Goal: Use online tool/utility: Utilize a website feature to perform a specific function

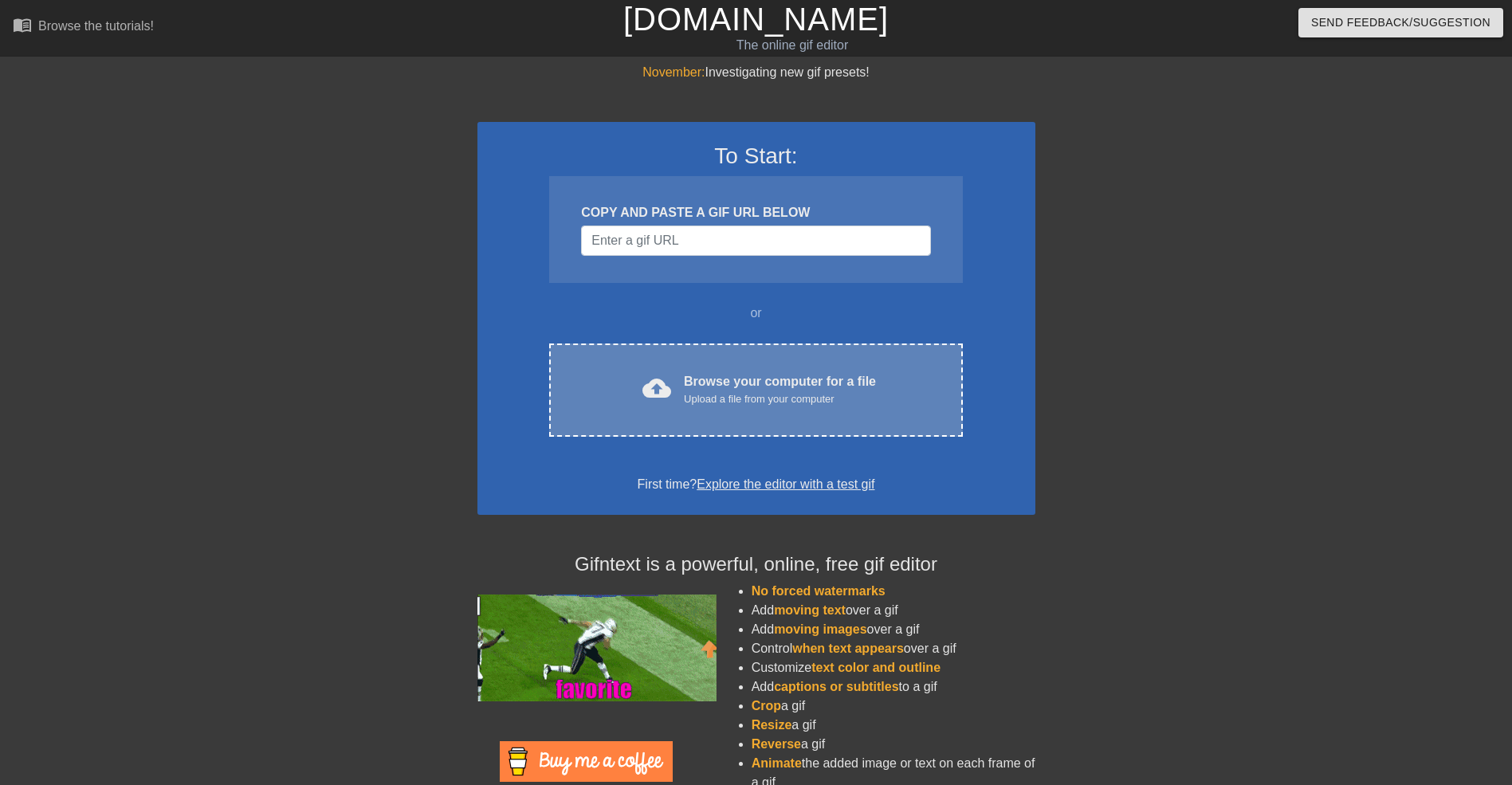
click at [741, 409] on div "cloud_upload Browse your computer for a file Upload a file from your computer C…" at bounding box center [755, 390] width 412 height 93
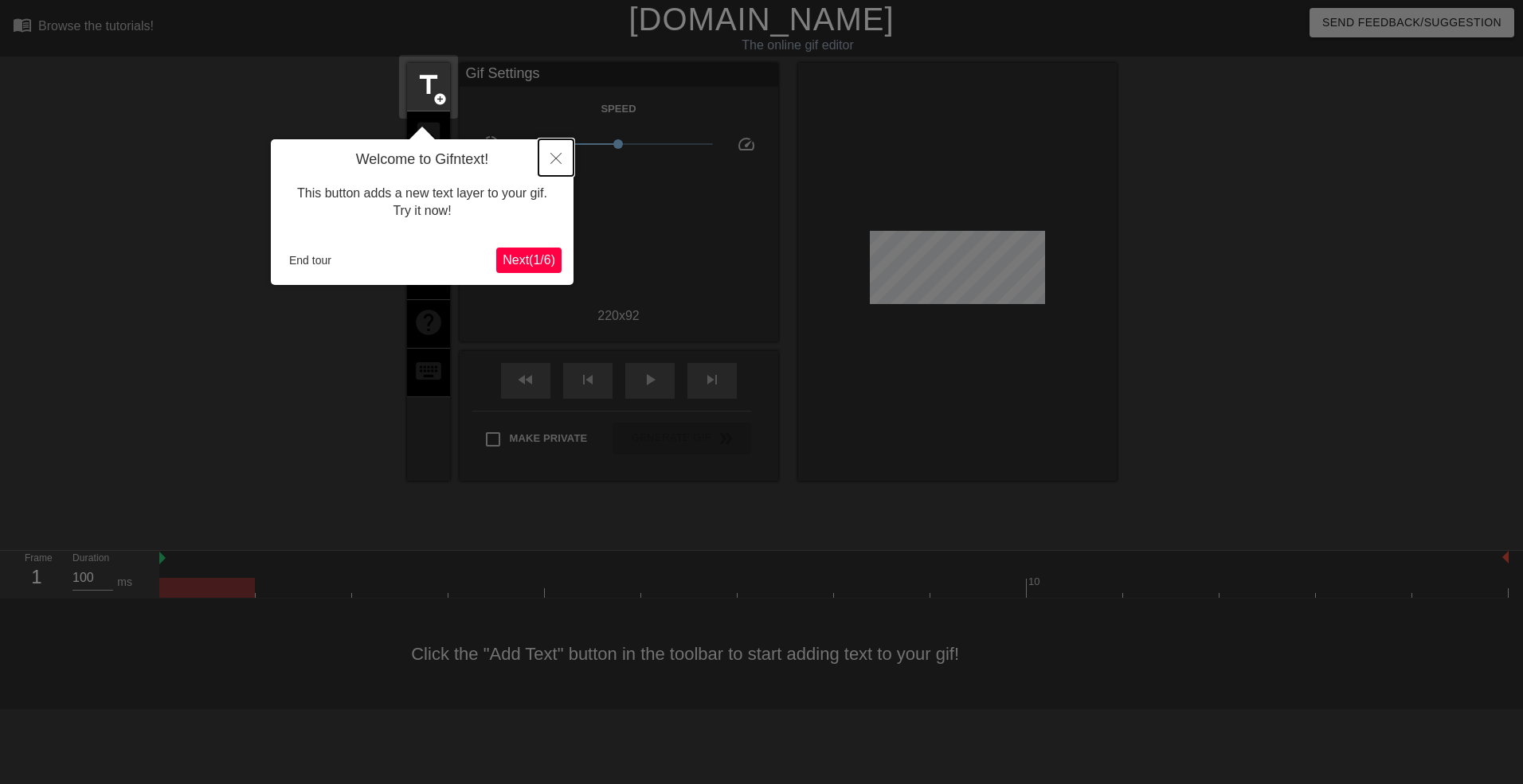
click at [551, 158] on icon "Close" at bounding box center [556, 158] width 11 height 11
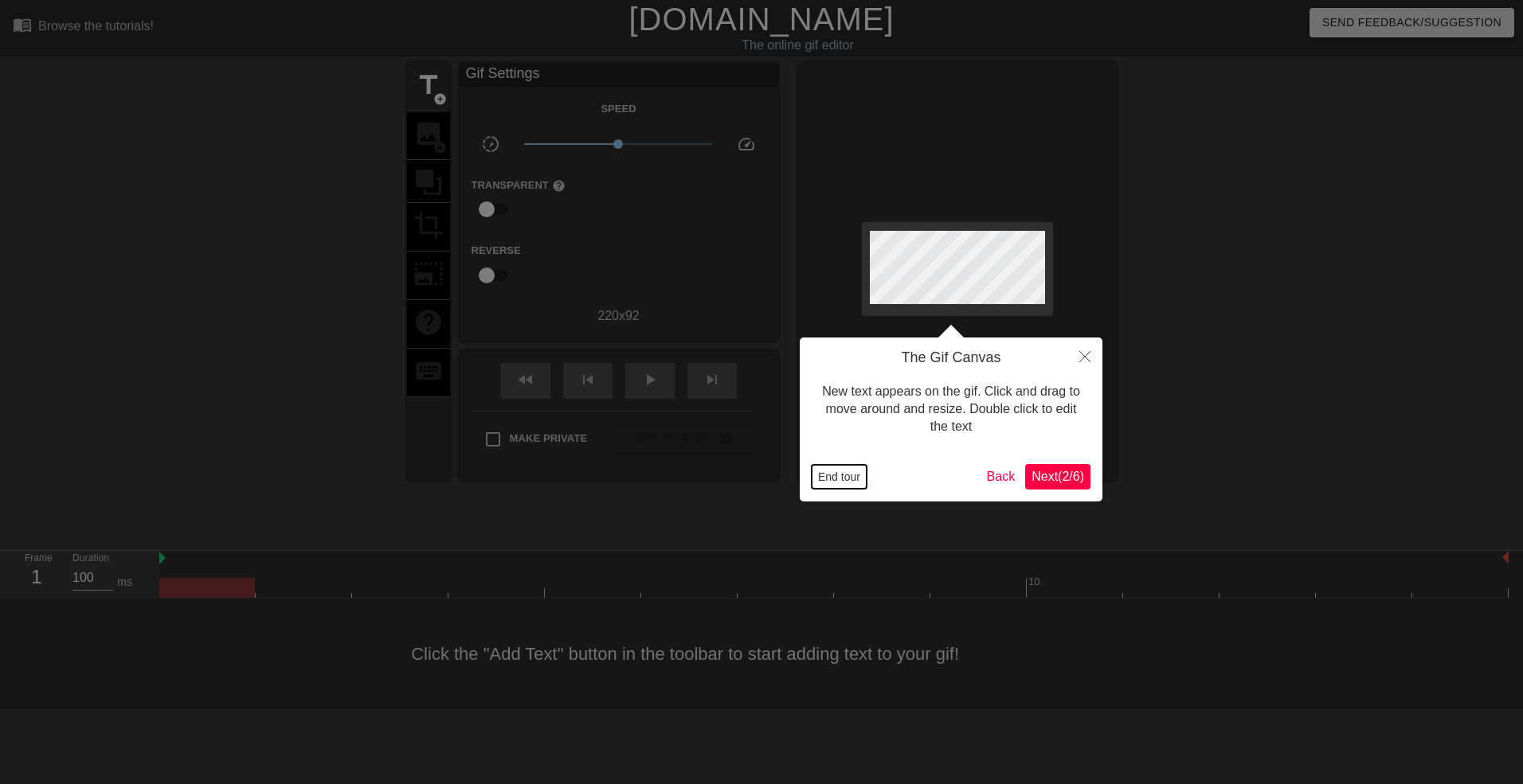
click at [840, 469] on button "End tour" at bounding box center [838, 477] width 55 height 24
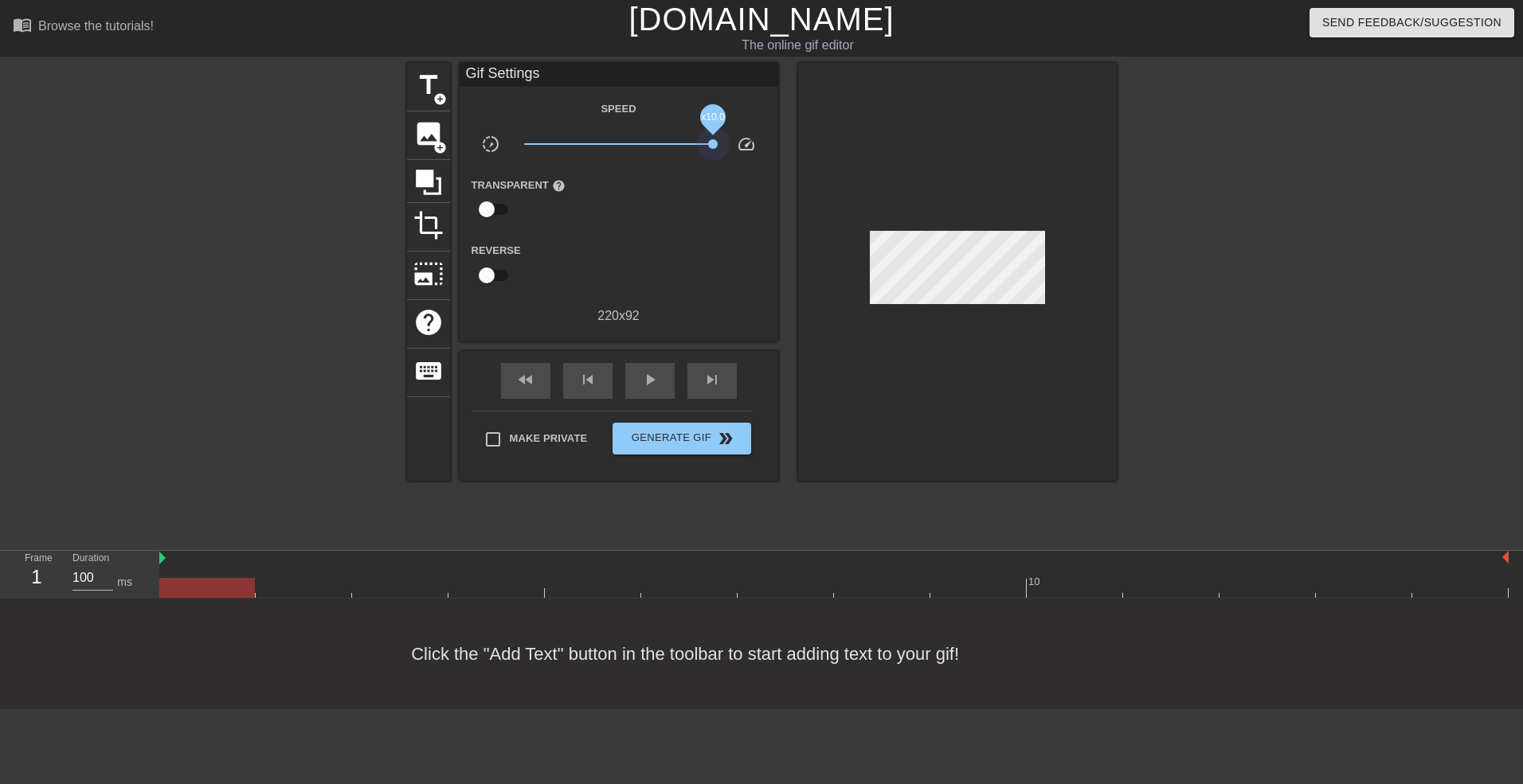
drag, startPoint x: 614, startPoint y: 146, endPoint x: 751, endPoint y: 161, distance: 137.8
click at [751, 161] on div "Speed slow_motion_video x10.0 speed Transparent help Reverse 220 x 92" at bounding box center [619, 212] width 295 height 227
click at [648, 378] on span "play_arrow" at bounding box center [649, 379] width 20 height 20
click at [648, 378] on span "pause" at bounding box center [649, 379] width 20 height 20
drag, startPoint x: 711, startPoint y: 144, endPoint x: 612, endPoint y: 167, distance: 101.6
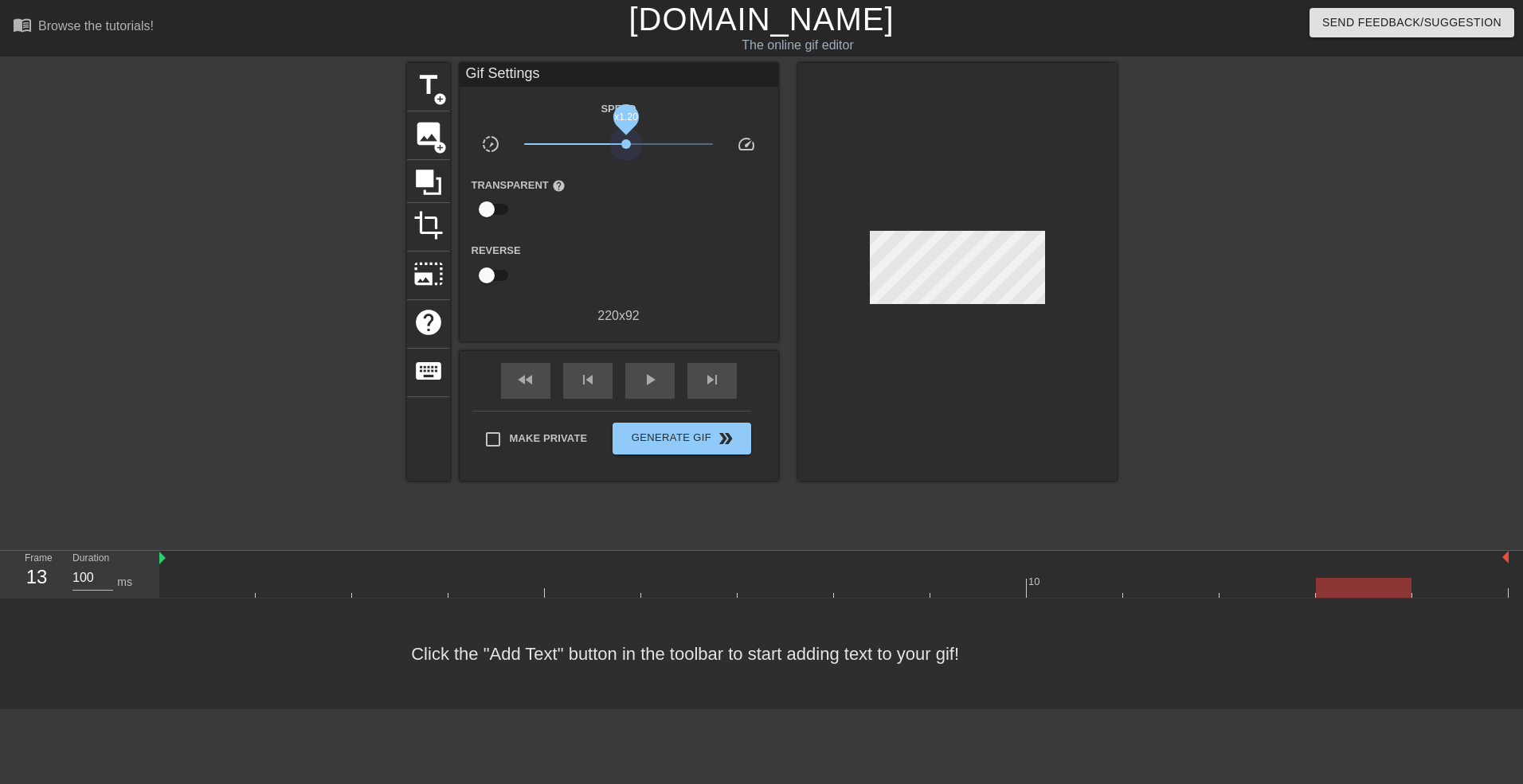
click at [612, 167] on div "Speed slow_motion_video x1.20 speed Transparent help Reverse 220 x 92" at bounding box center [619, 212] width 295 height 227
click at [645, 392] on div "play_arrow" at bounding box center [649, 380] width 49 height 36
drag, startPoint x: 608, startPoint y: 142, endPoint x: 647, endPoint y: 142, distance: 39.0
click at [647, 142] on span "x2.00" at bounding box center [647, 144] width 9 height 9
drag, startPoint x: 645, startPoint y: 145, endPoint x: 621, endPoint y: 150, distance: 24.5
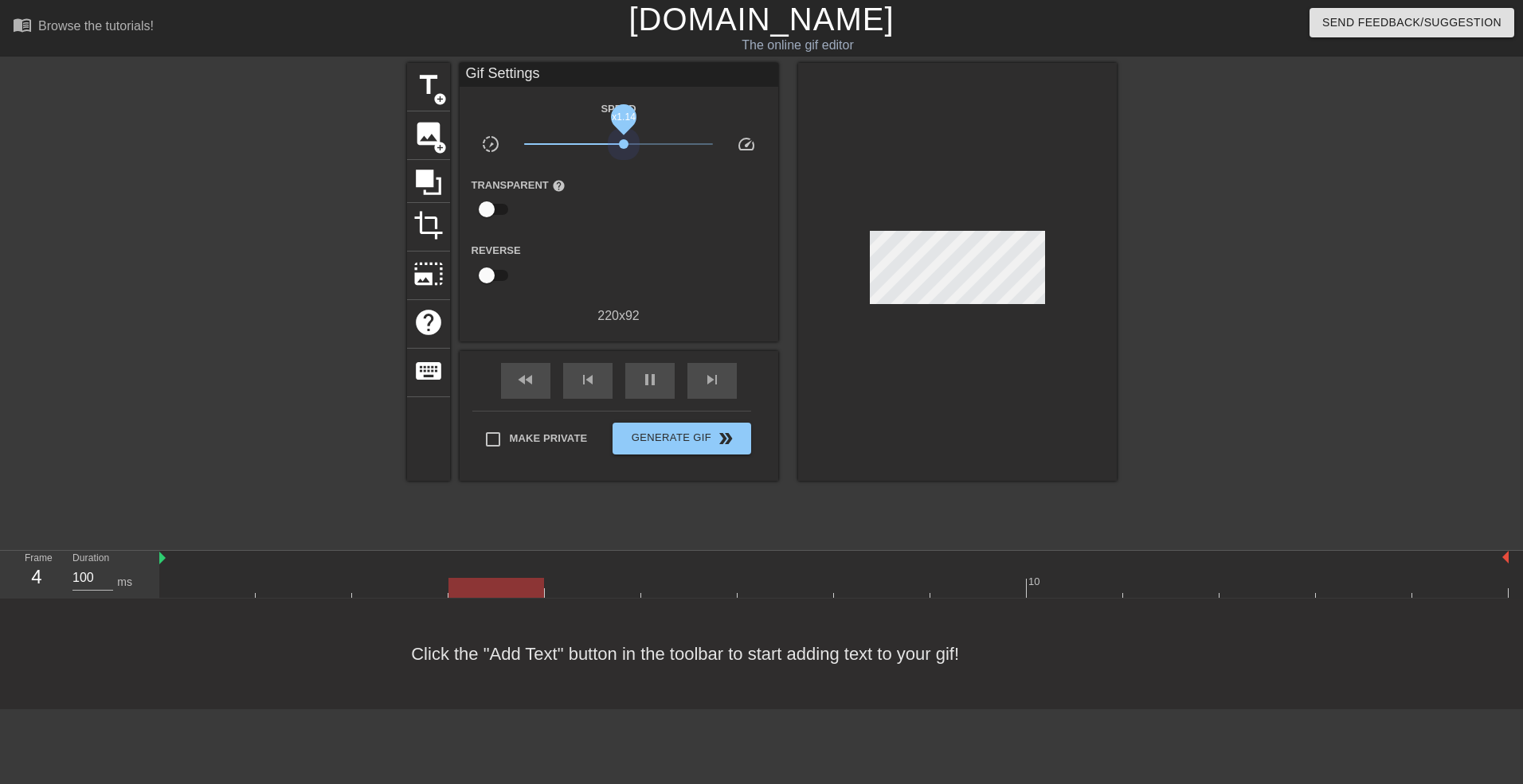
click at [621, 150] on span "x1.14" at bounding box center [618, 144] width 189 height 20
drag, startPoint x: 620, startPoint y: 141, endPoint x: 621, endPoint y: 156, distance: 15.0
click at [621, 156] on div "x1.05" at bounding box center [618, 147] width 213 height 25
click at [622, 143] on span "x1.11" at bounding box center [622, 144] width 9 height 9
click at [438, 86] on span "title" at bounding box center [428, 85] width 31 height 31
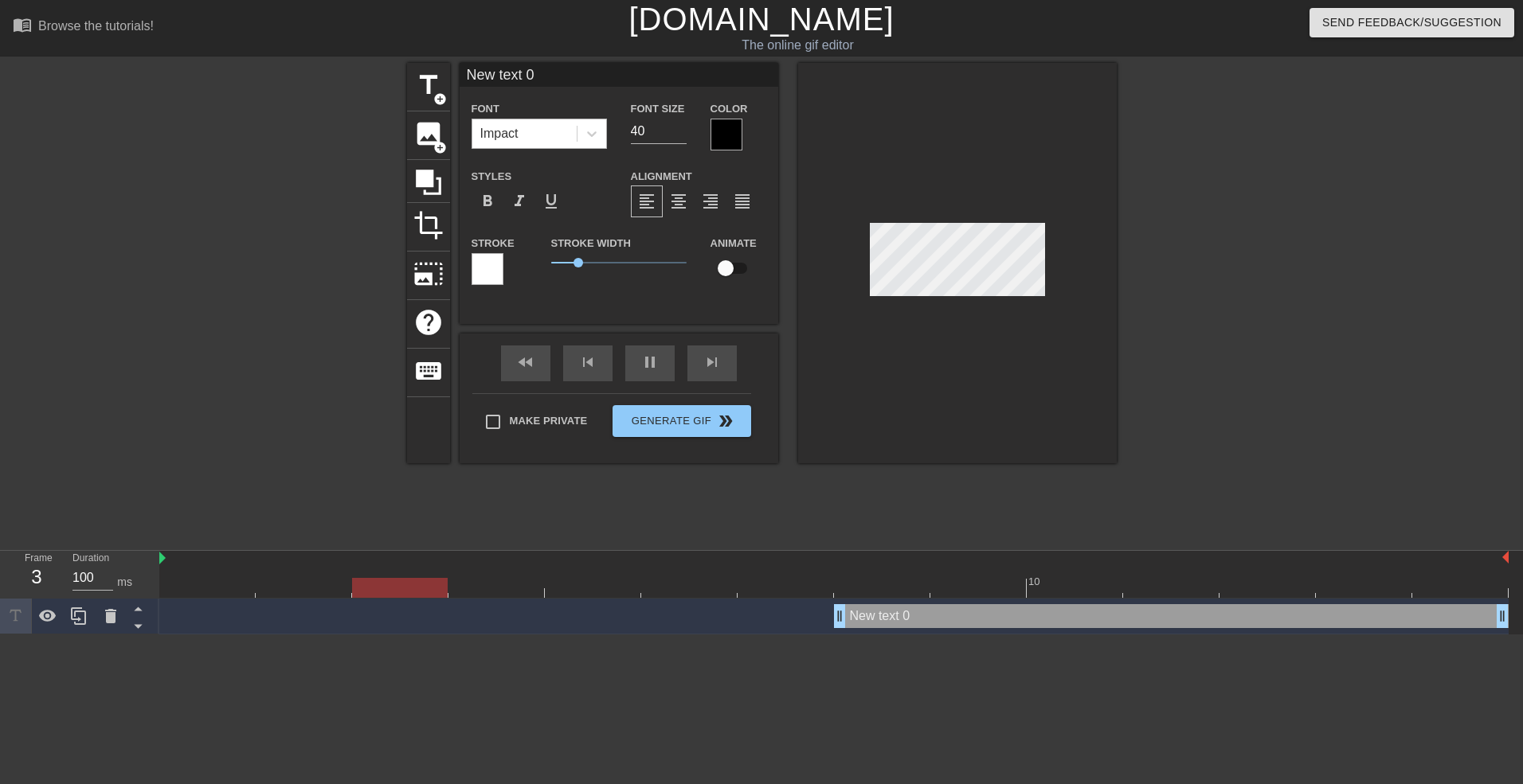
click at [541, 134] on div "Impact" at bounding box center [525, 133] width 104 height 29
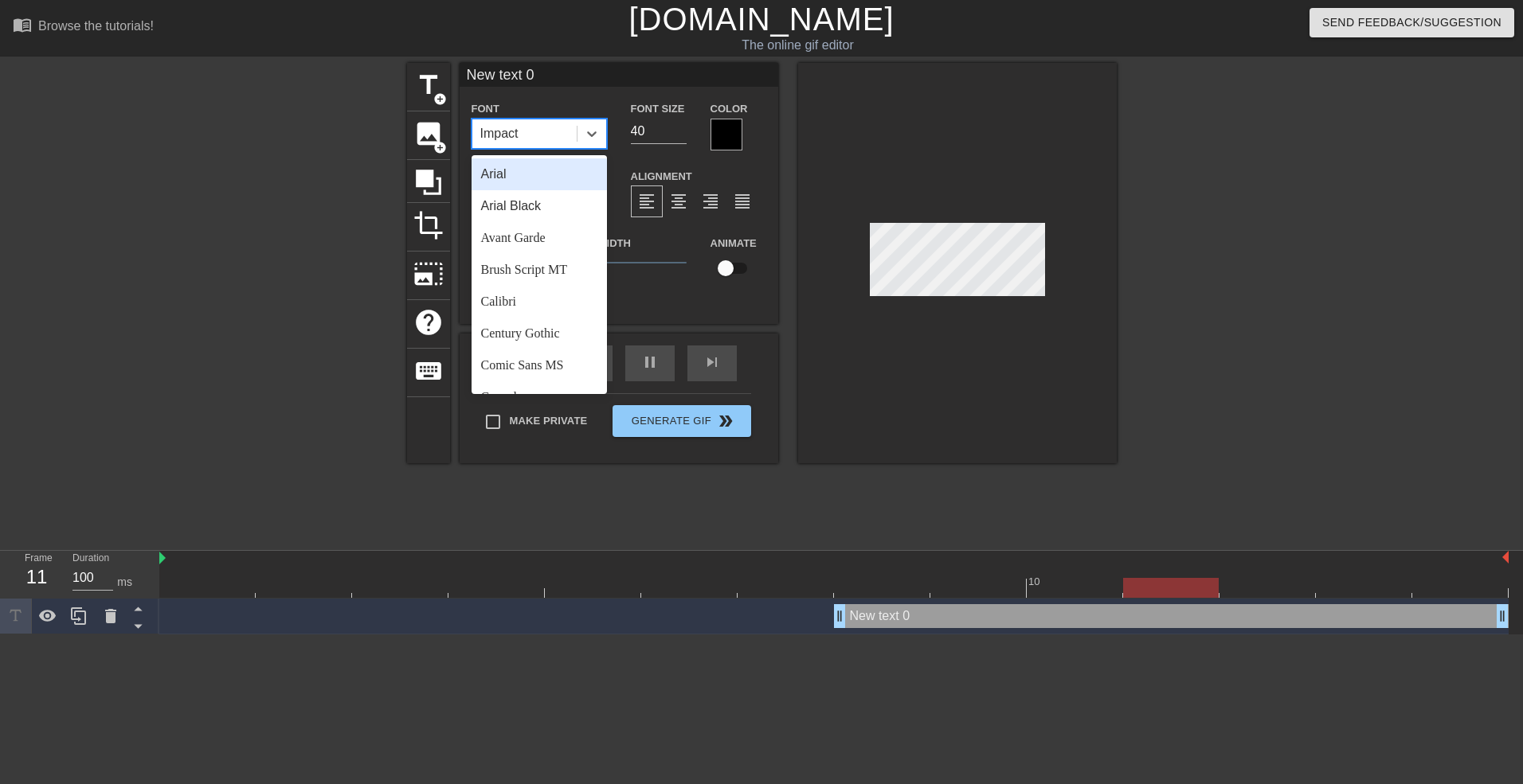
click at [538, 135] on div "Impact" at bounding box center [525, 133] width 104 height 29
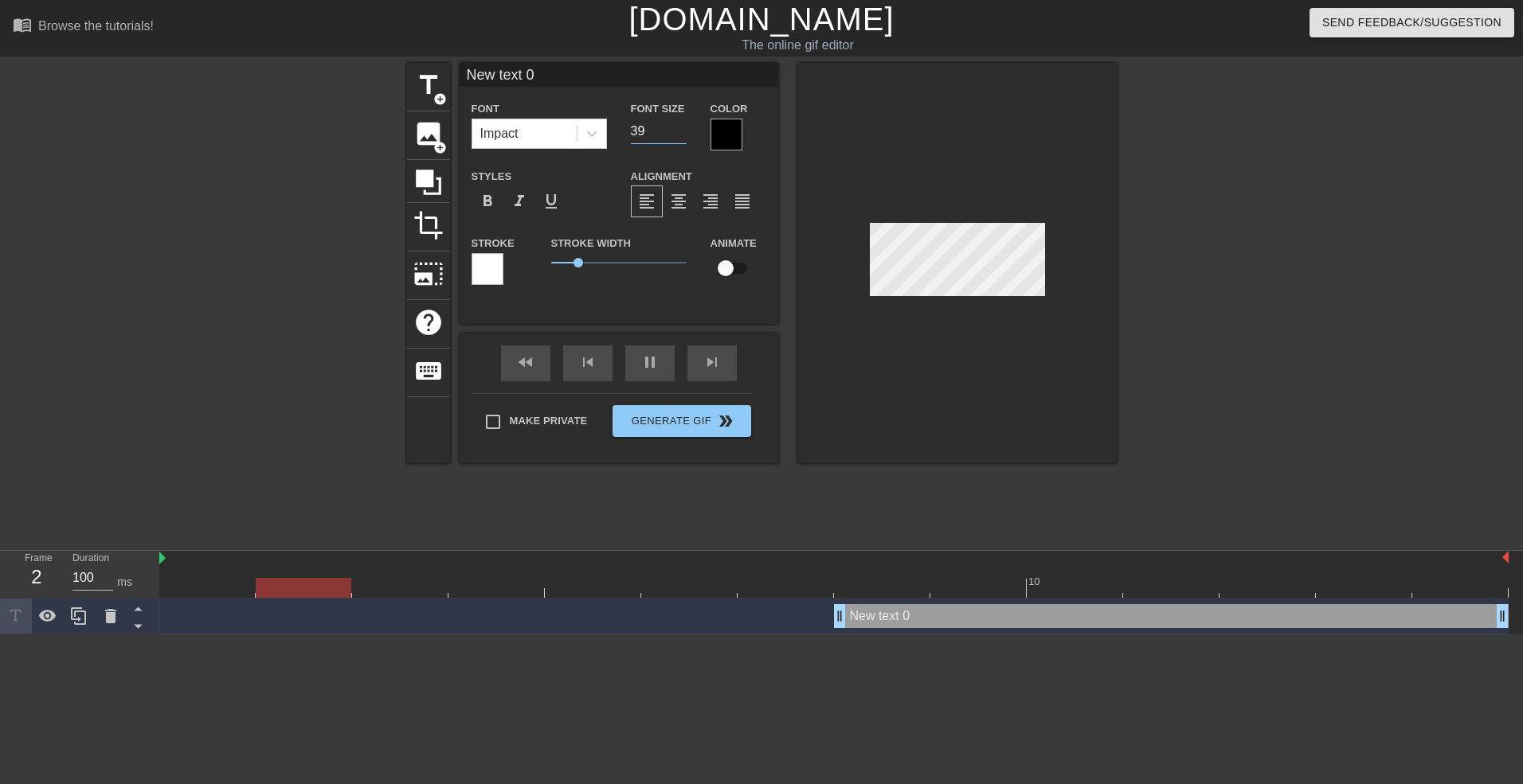
click at [677, 136] on input "39" at bounding box center [659, 131] width 56 height 25
click at [661, 136] on input "39" at bounding box center [659, 131] width 56 height 25
type input "3"
type input "20"
click at [723, 127] on div at bounding box center [727, 135] width 32 height 32
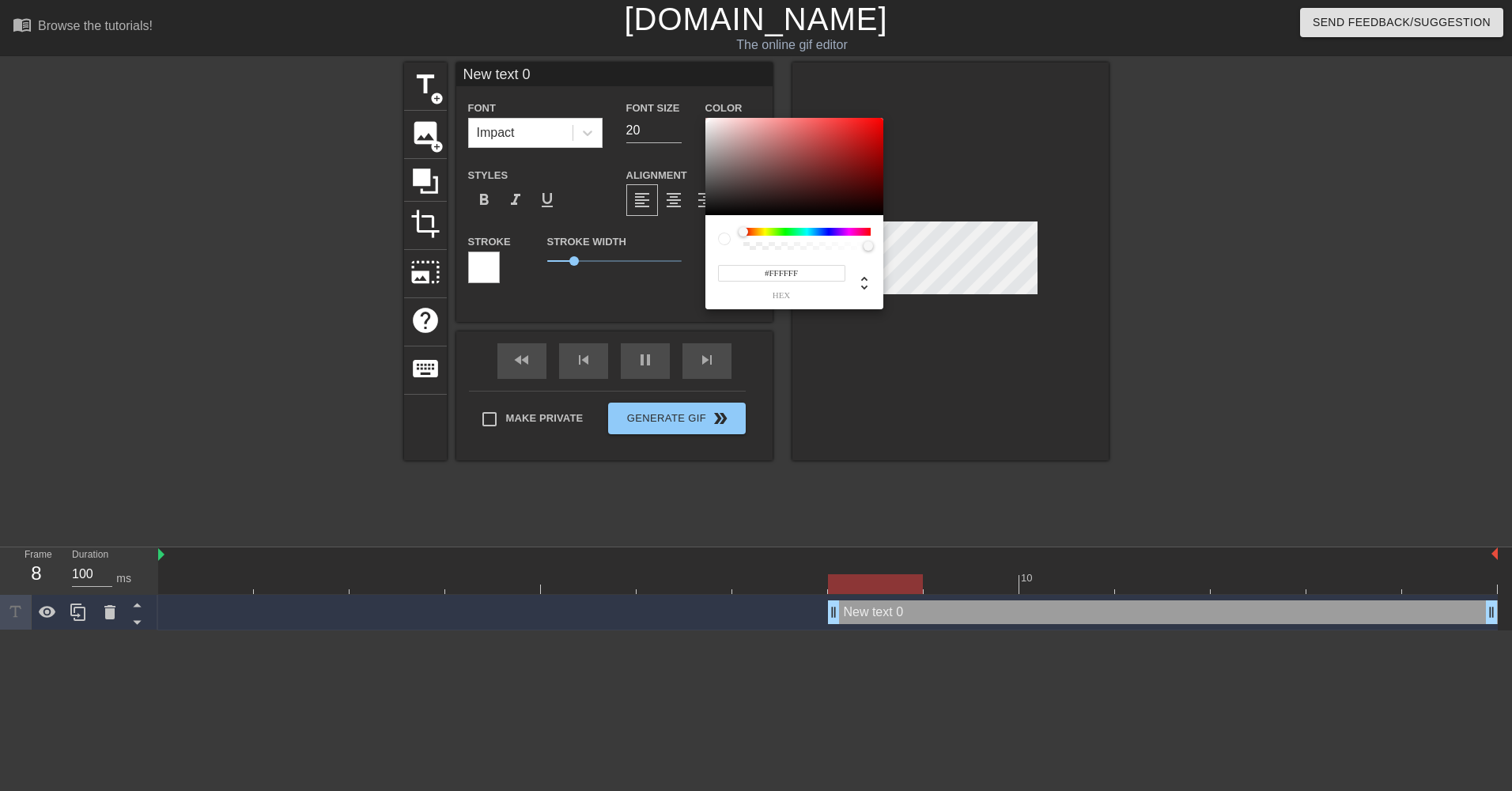
drag, startPoint x: 709, startPoint y: 149, endPoint x: 696, endPoint y: 90, distance: 60.4
click at [696, 90] on div "#FFFFFF hex" at bounding box center [756, 396] width 1512 height 791
type input "#000000"
drag, startPoint x: 731, startPoint y: 174, endPoint x: 711, endPoint y: 261, distance: 89.3
click at [711, 261] on div "#000000 hex" at bounding box center [794, 214] width 178 height 192
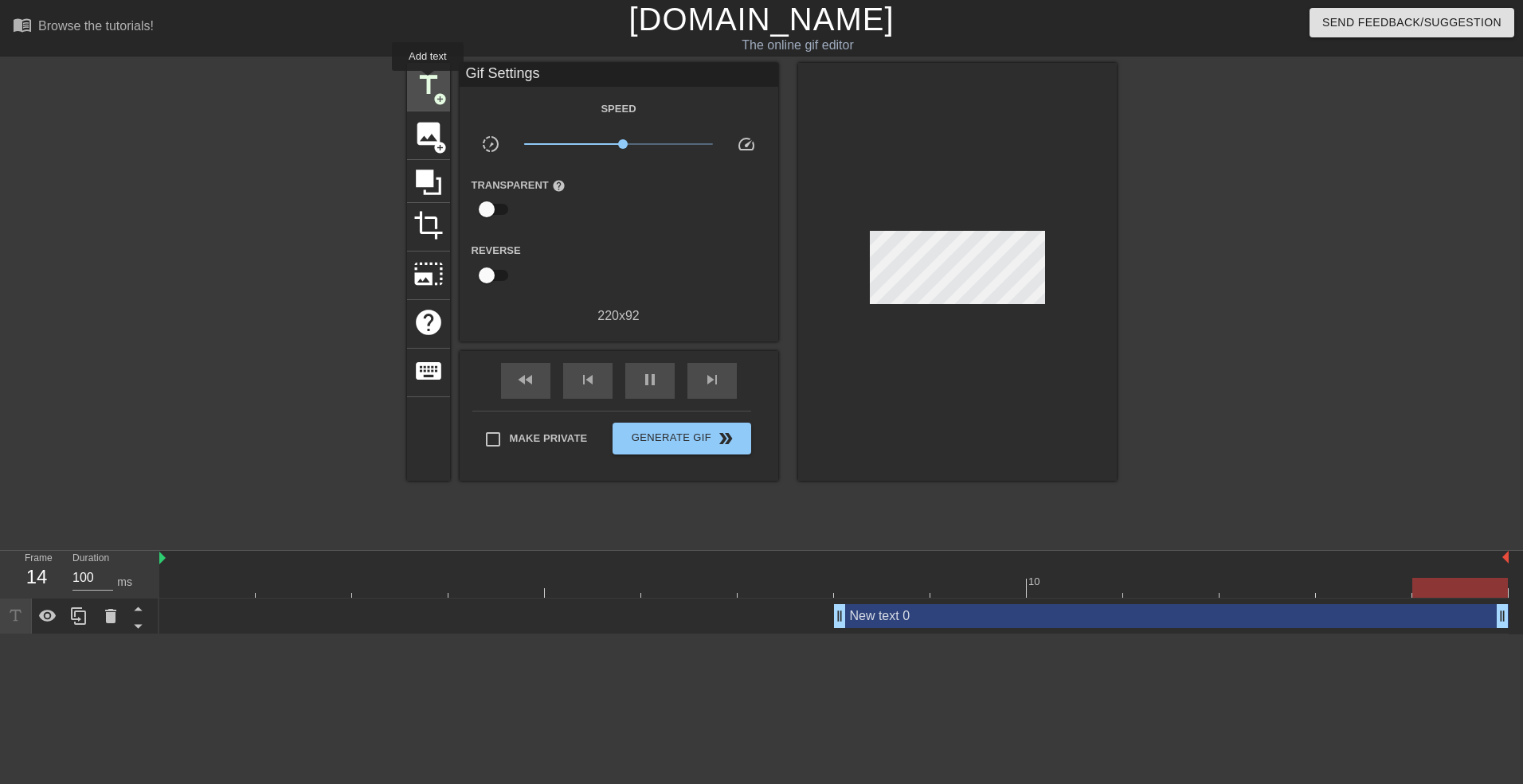
click at [419, 80] on span "title" at bounding box center [428, 85] width 31 height 31
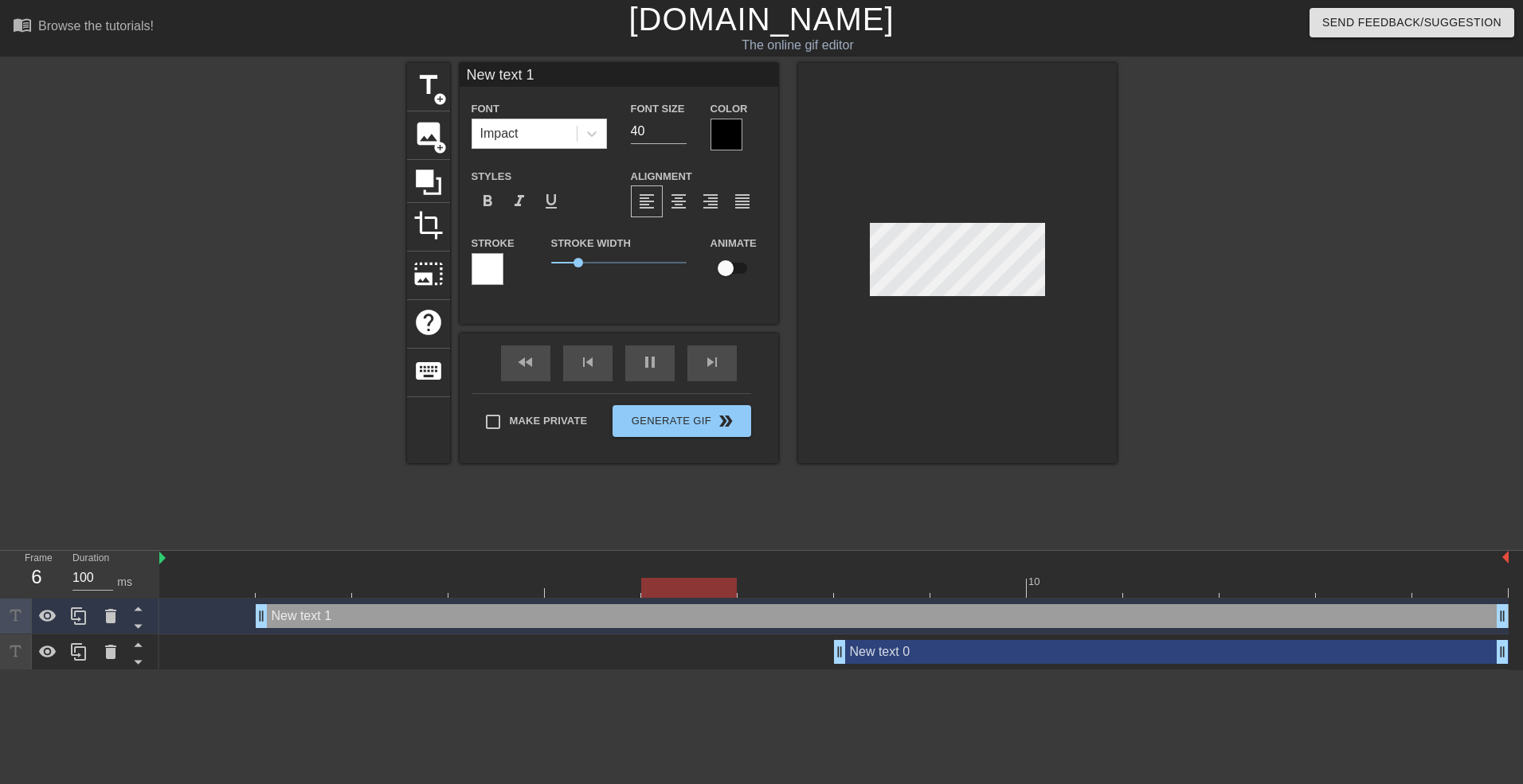
scroll to position [3, 2]
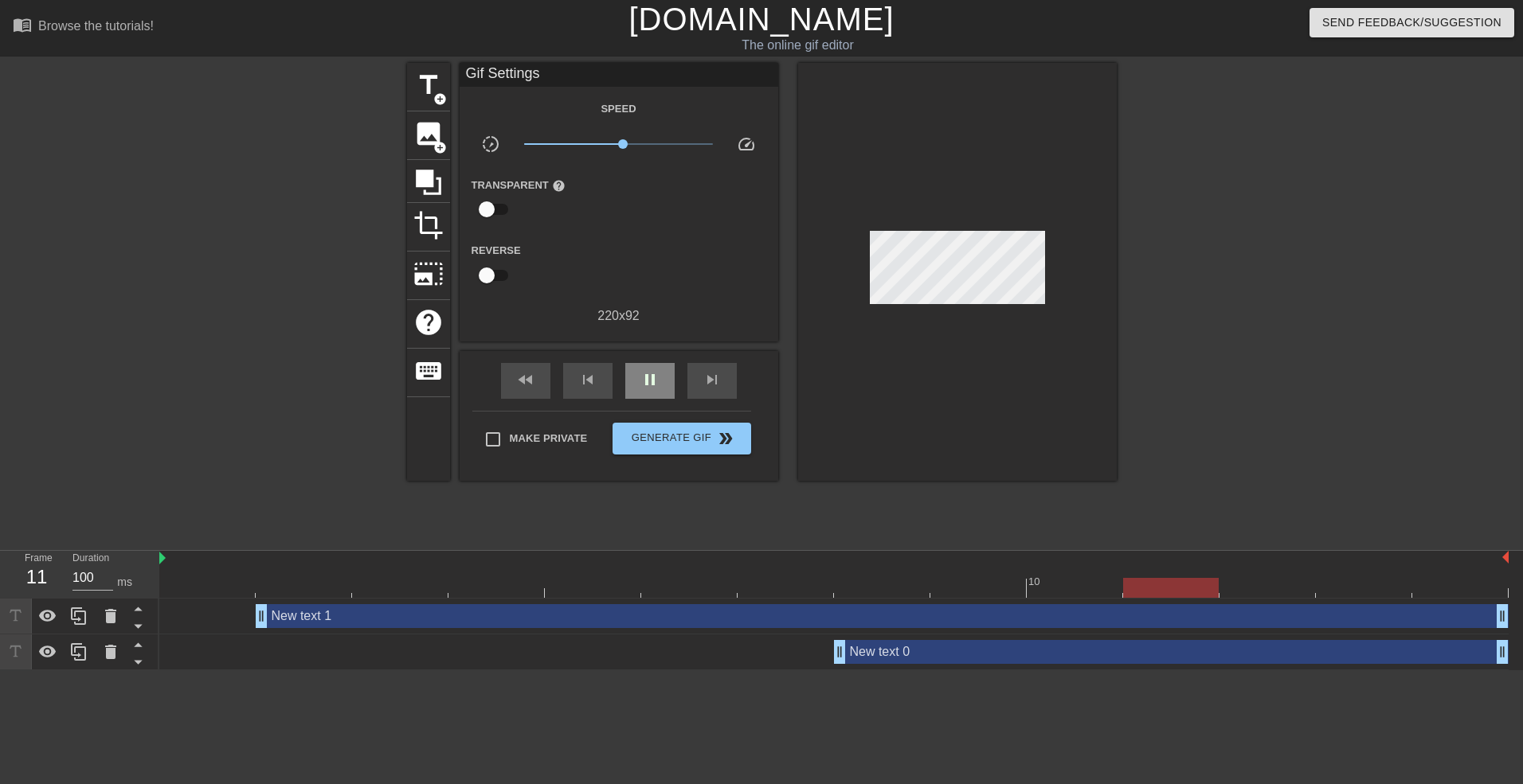
click at [639, 356] on div "fast_rewind skip_previous pause skip_next" at bounding box center [619, 381] width 260 height 60
click at [665, 376] on div "pause" at bounding box center [649, 380] width 49 height 36
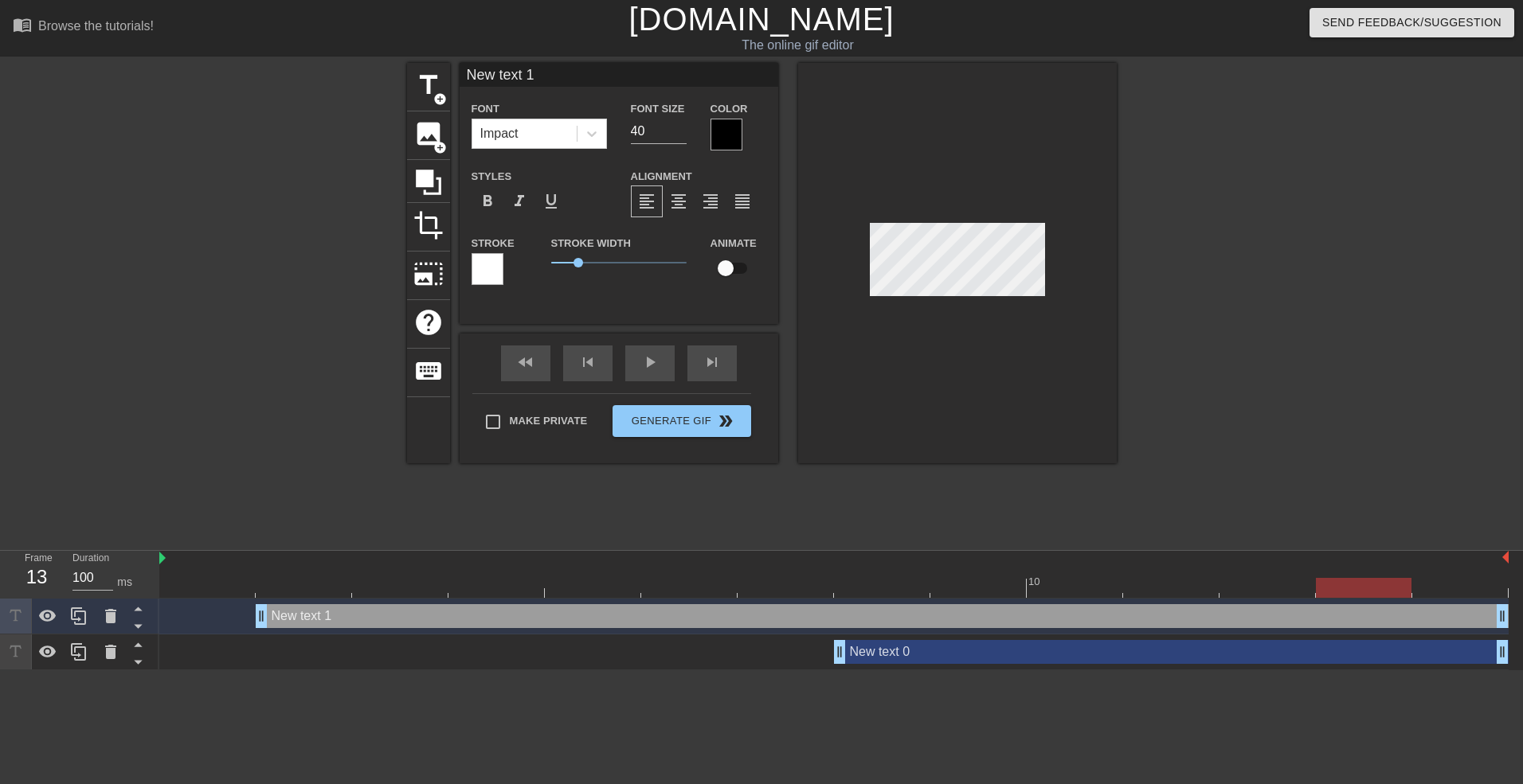
type input "New tet 1"
type textarea "New tet 1"
click at [590, 146] on div at bounding box center [592, 133] width 29 height 29
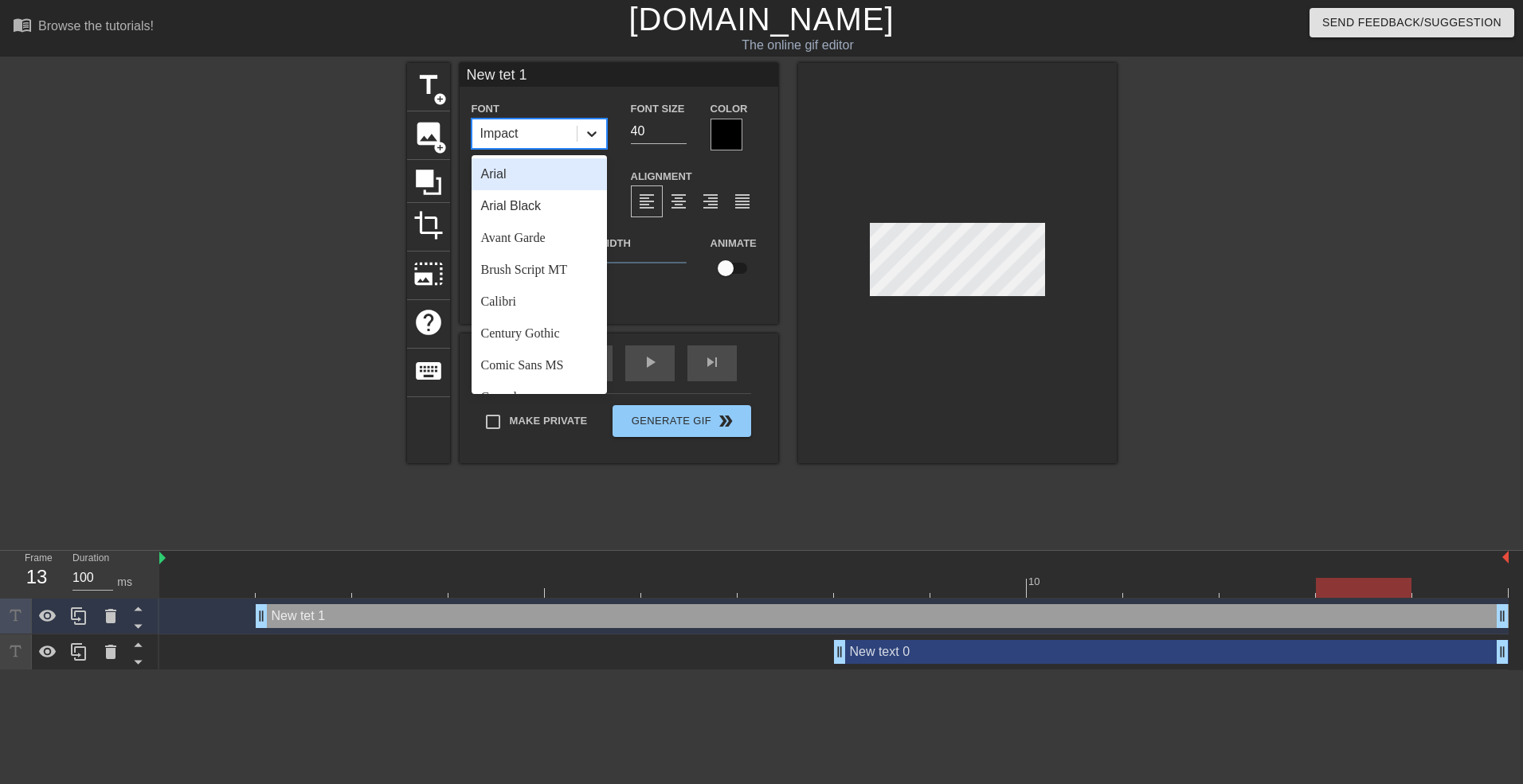
click at [586, 134] on icon at bounding box center [591, 133] width 16 height 16
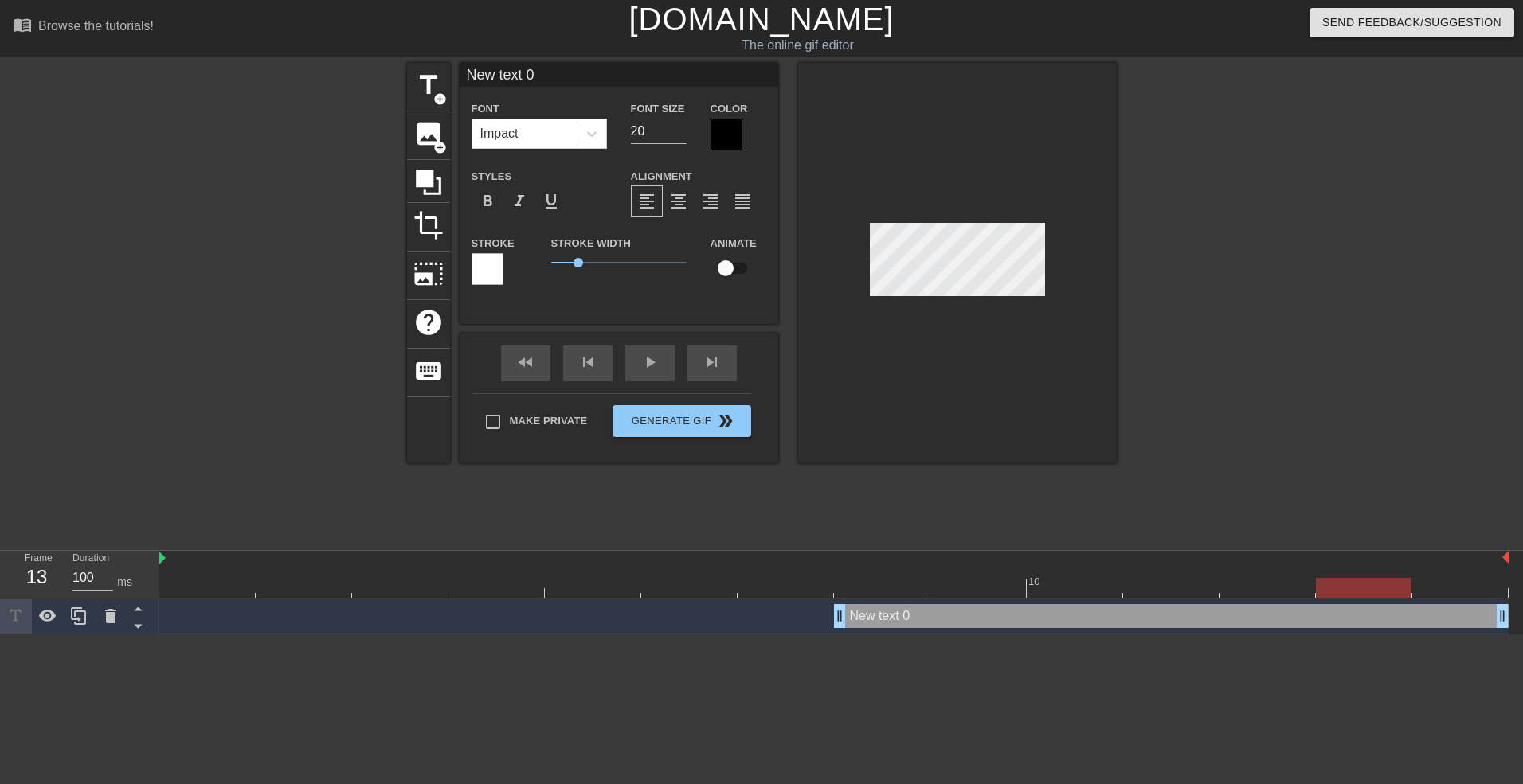
click at [492, 265] on div at bounding box center [488, 269] width 32 height 32
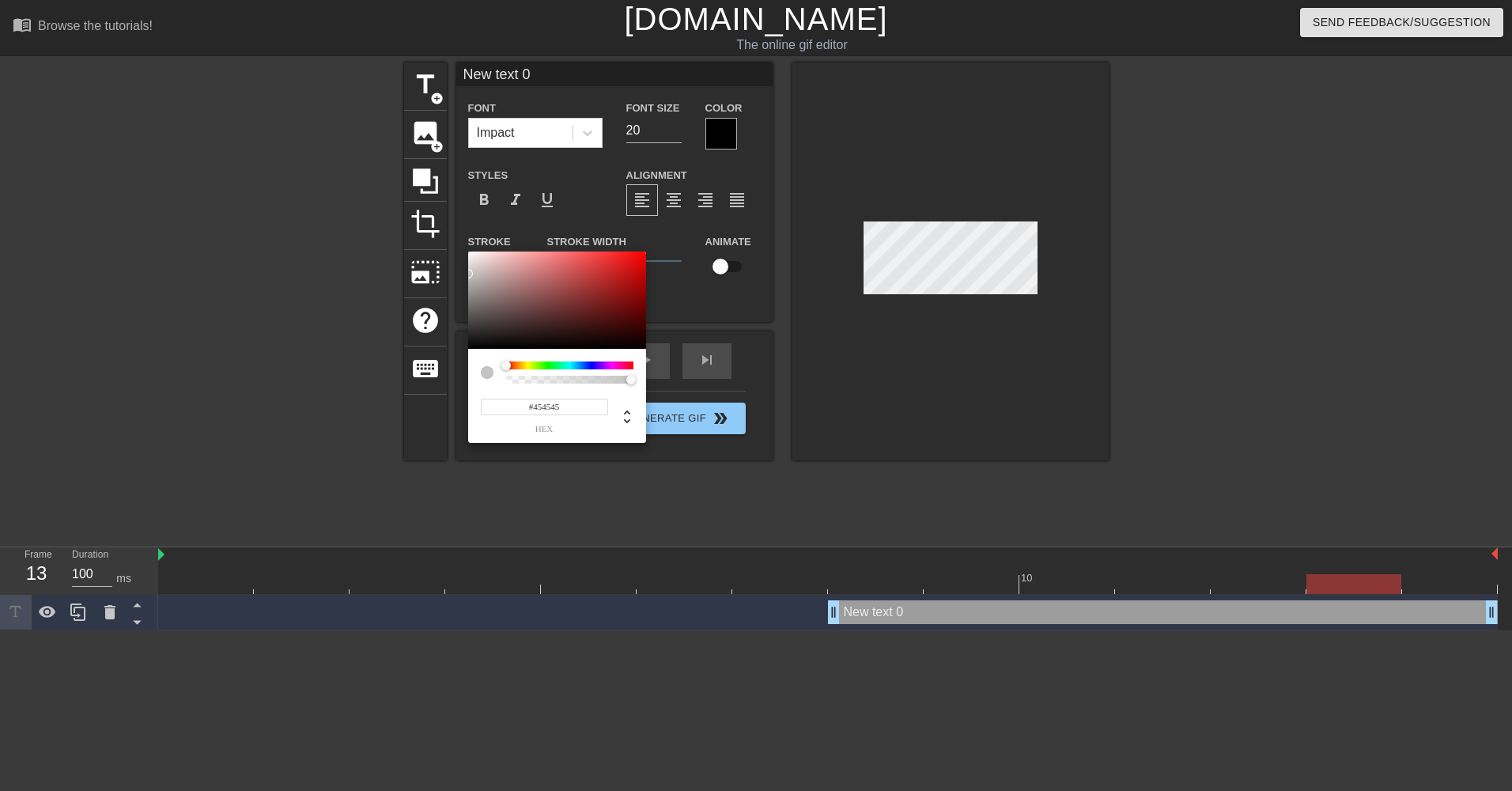
type input "#000000"
drag, startPoint x: 519, startPoint y: 317, endPoint x: 450, endPoint y: 454, distance: 153.4
click at [450, 454] on div "#000000 hex" at bounding box center [756, 396] width 1512 height 791
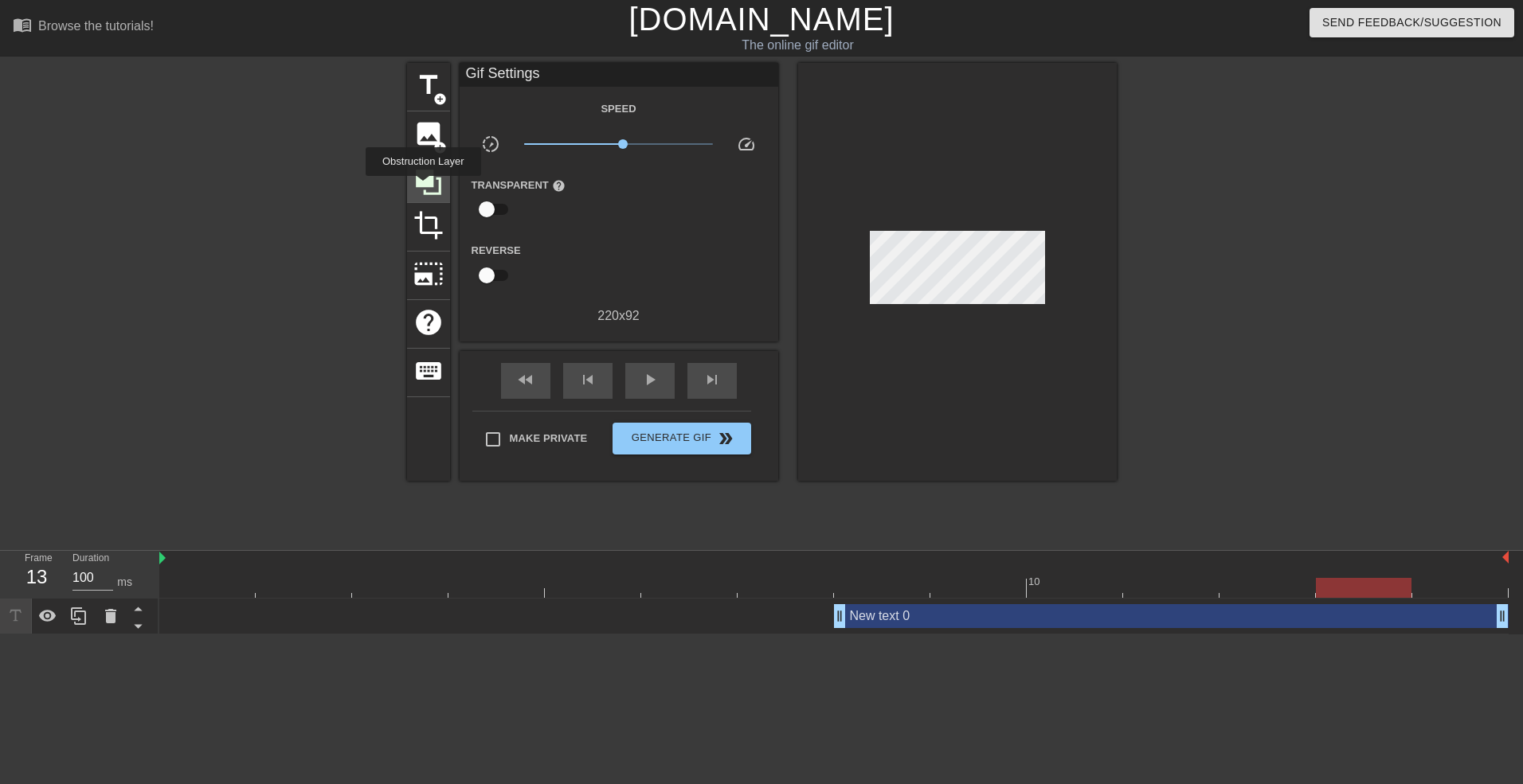
click at [423, 187] on icon at bounding box center [428, 182] width 31 height 31
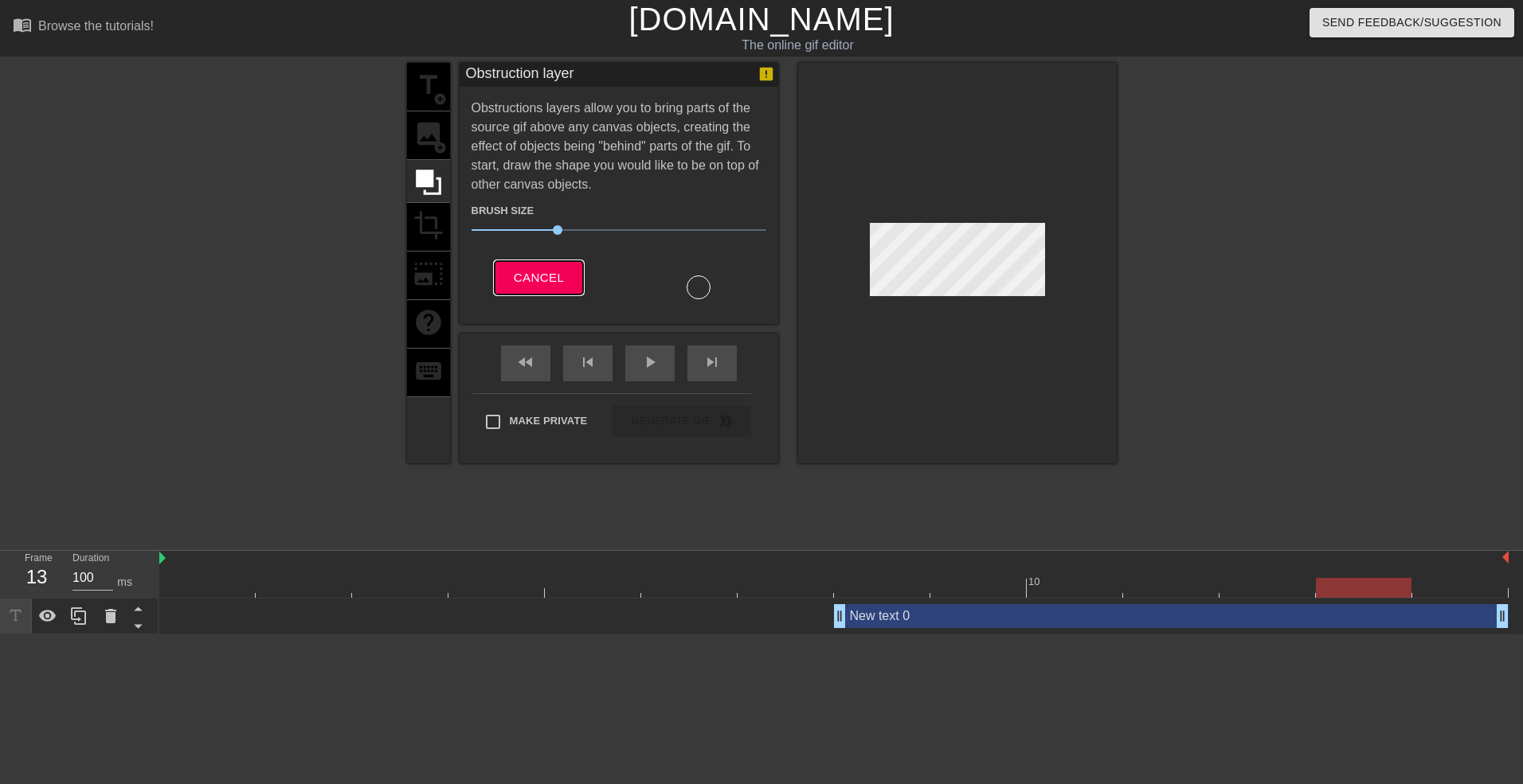
click at [556, 268] on span "Cancel" at bounding box center [539, 278] width 50 height 20
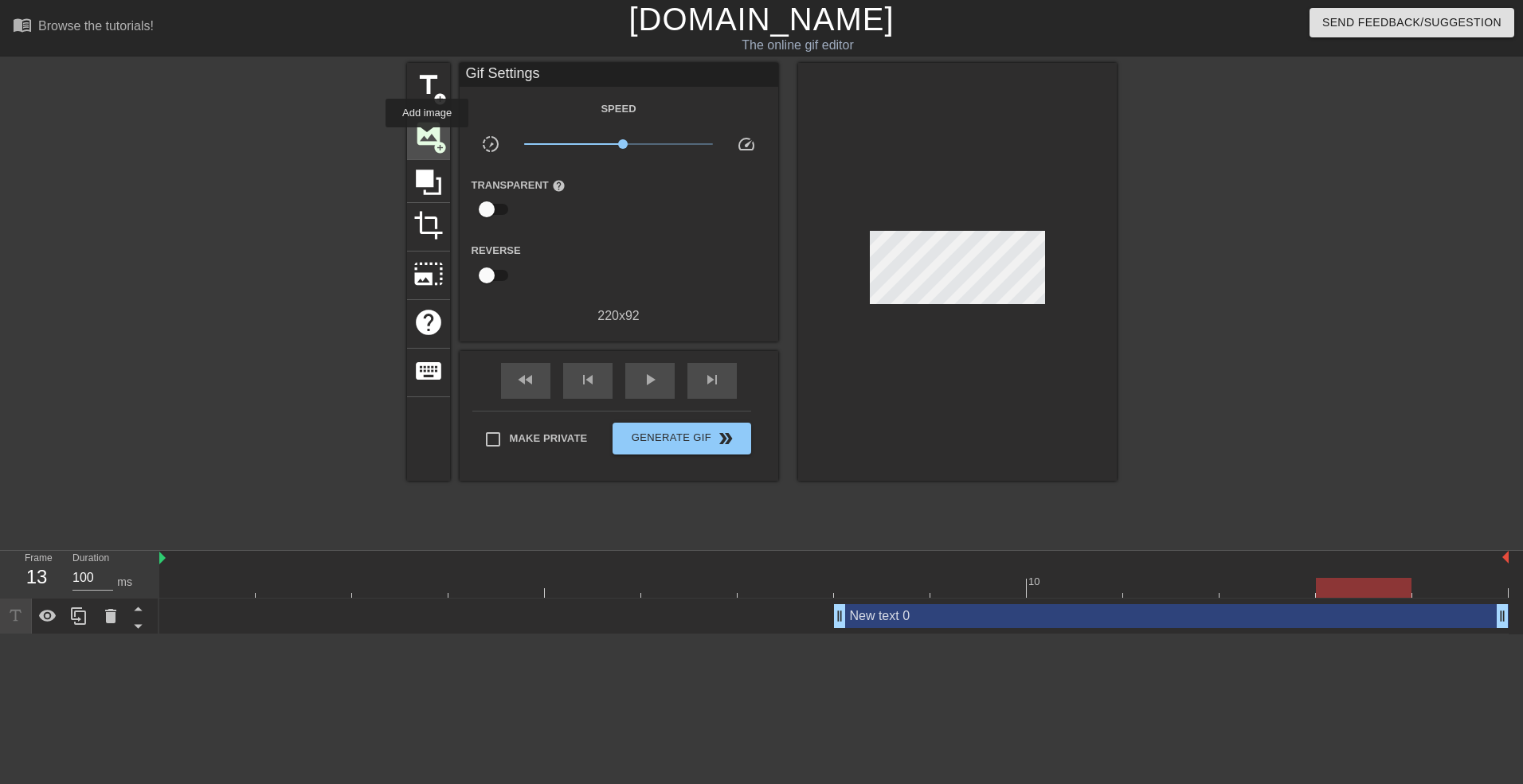
click at [427, 139] on span "image" at bounding box center [428, 134] width 31 height 31
click at [423, 186] on icon at bounding box center [428, 182] width 31 height 31
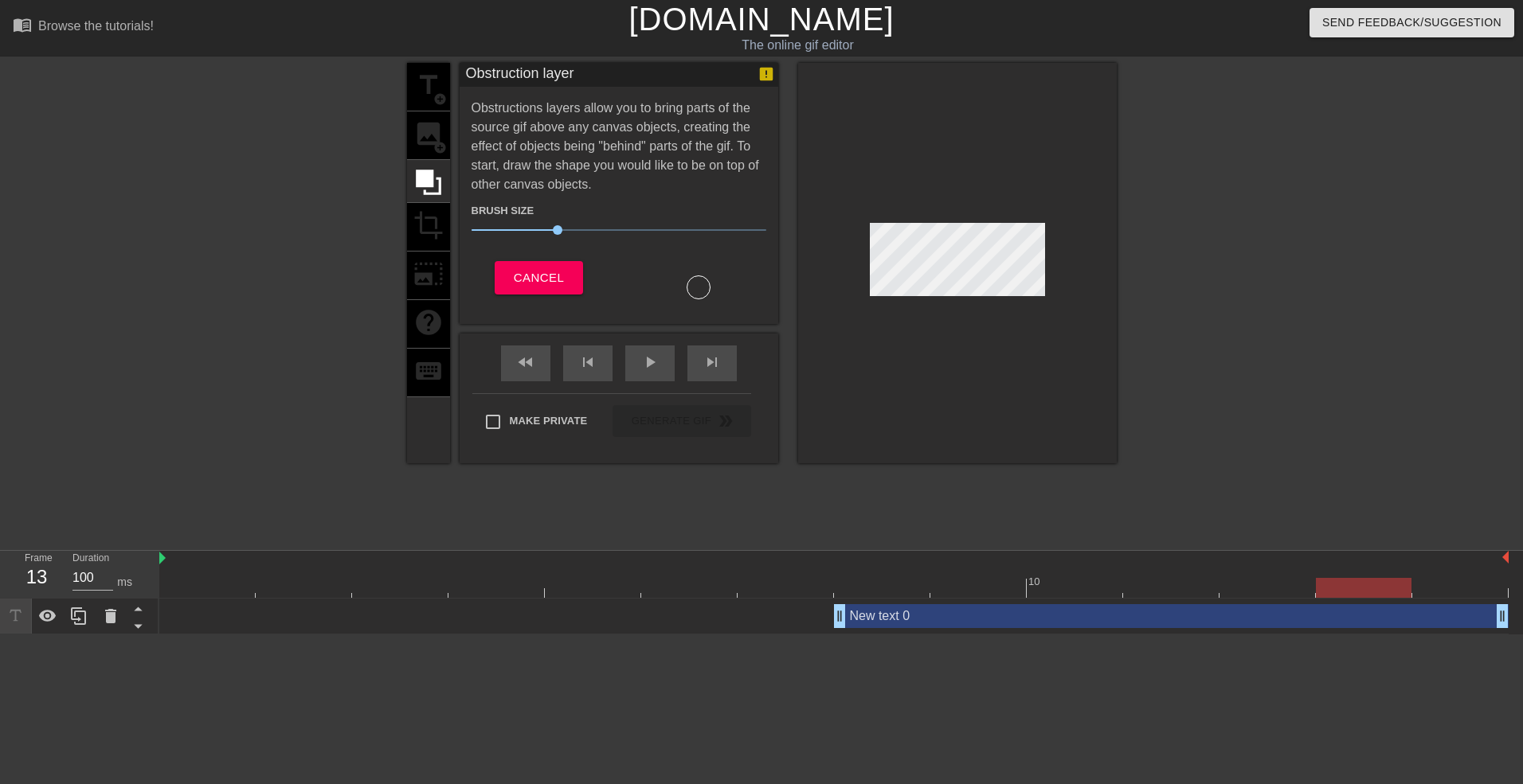
click at [701, 278] on div at bounding box center [699, 287] width 24 height 24
click at [557, 229] on span "30" at bounding box center [557, 230] width 9 height 9
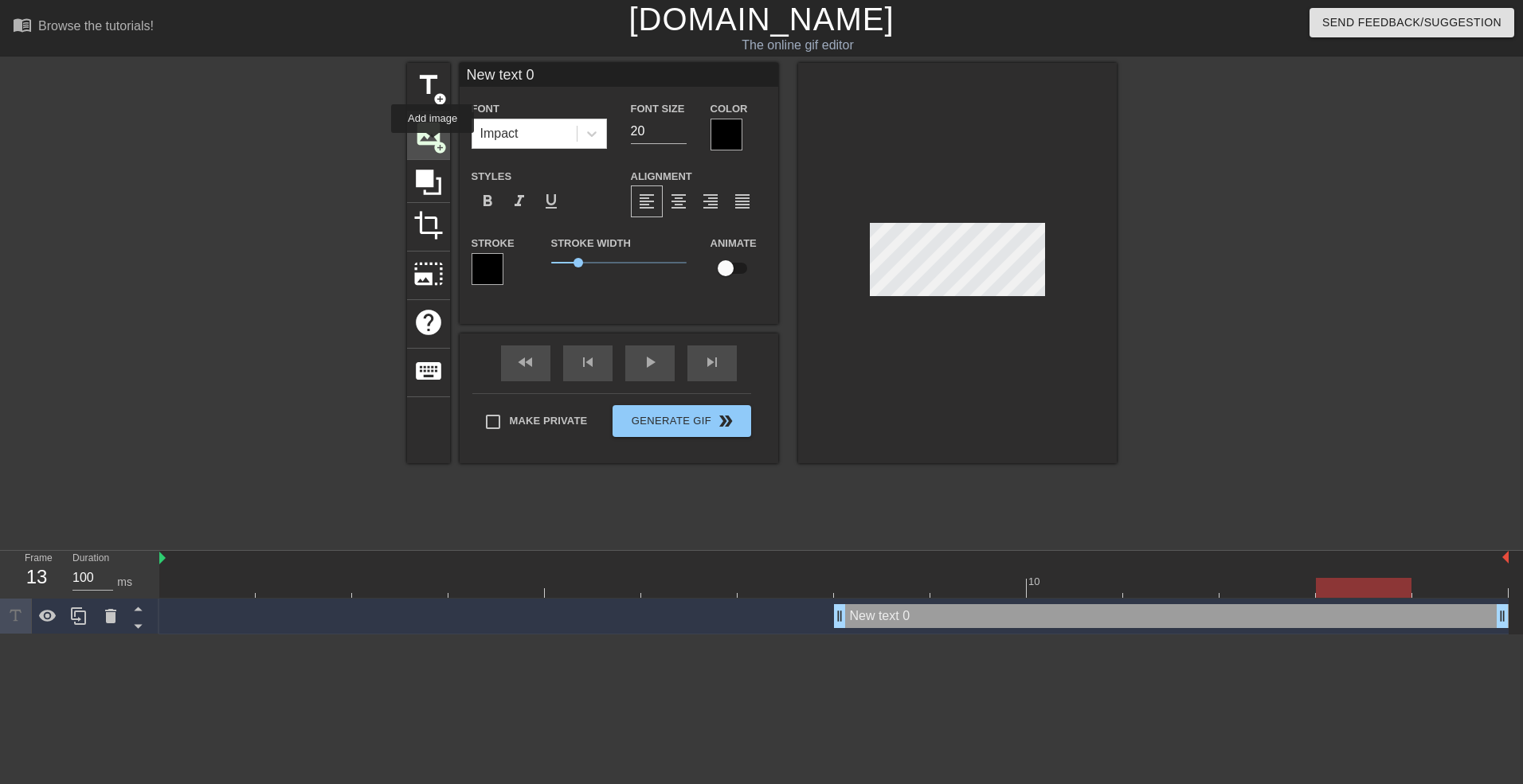
click at [434, 144] on span "add_circle" at bounding box center [440, 148] width 14 height 14
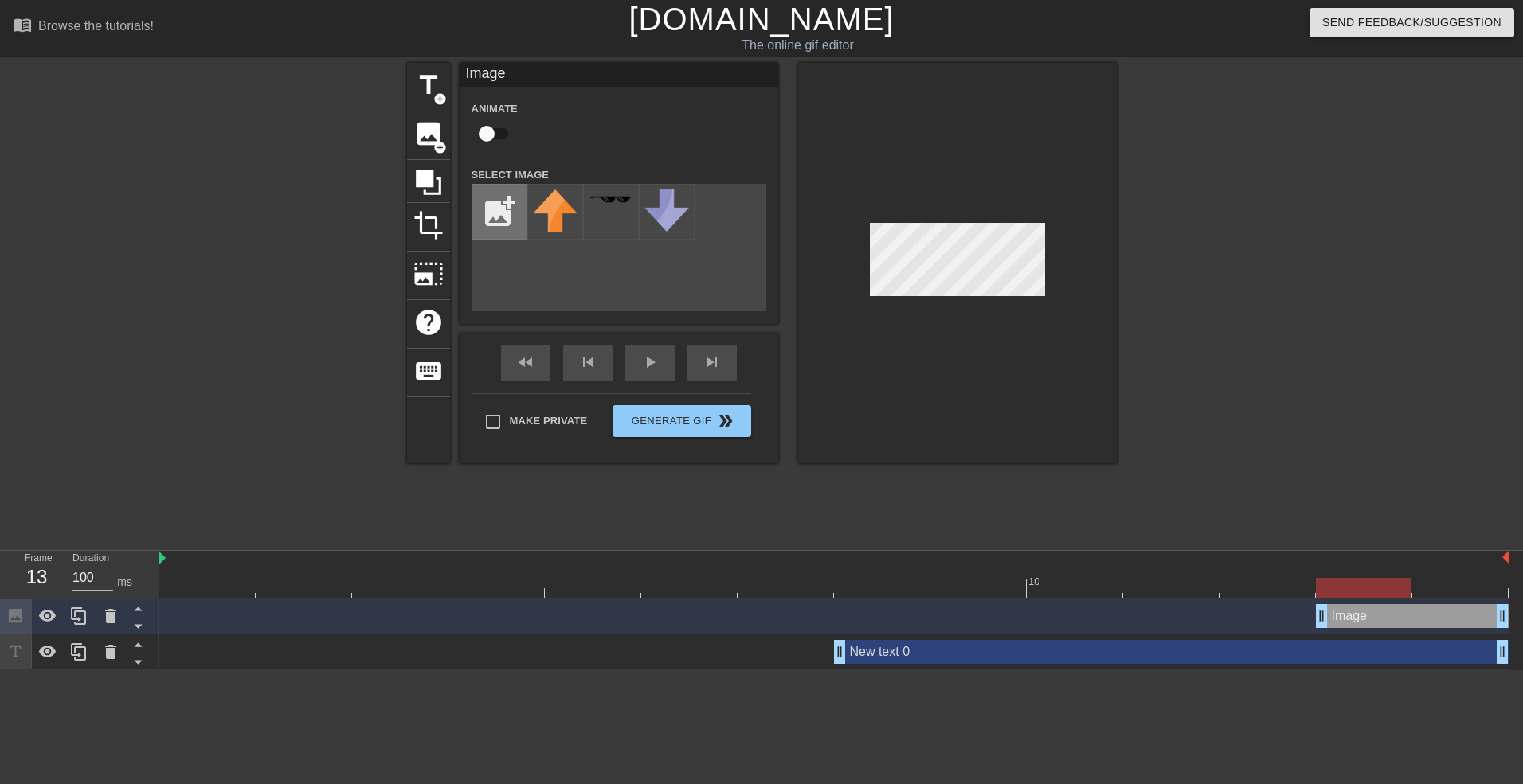
click at [490, 202] on input "file" at bounding box center [500, 212] width 54 height 54
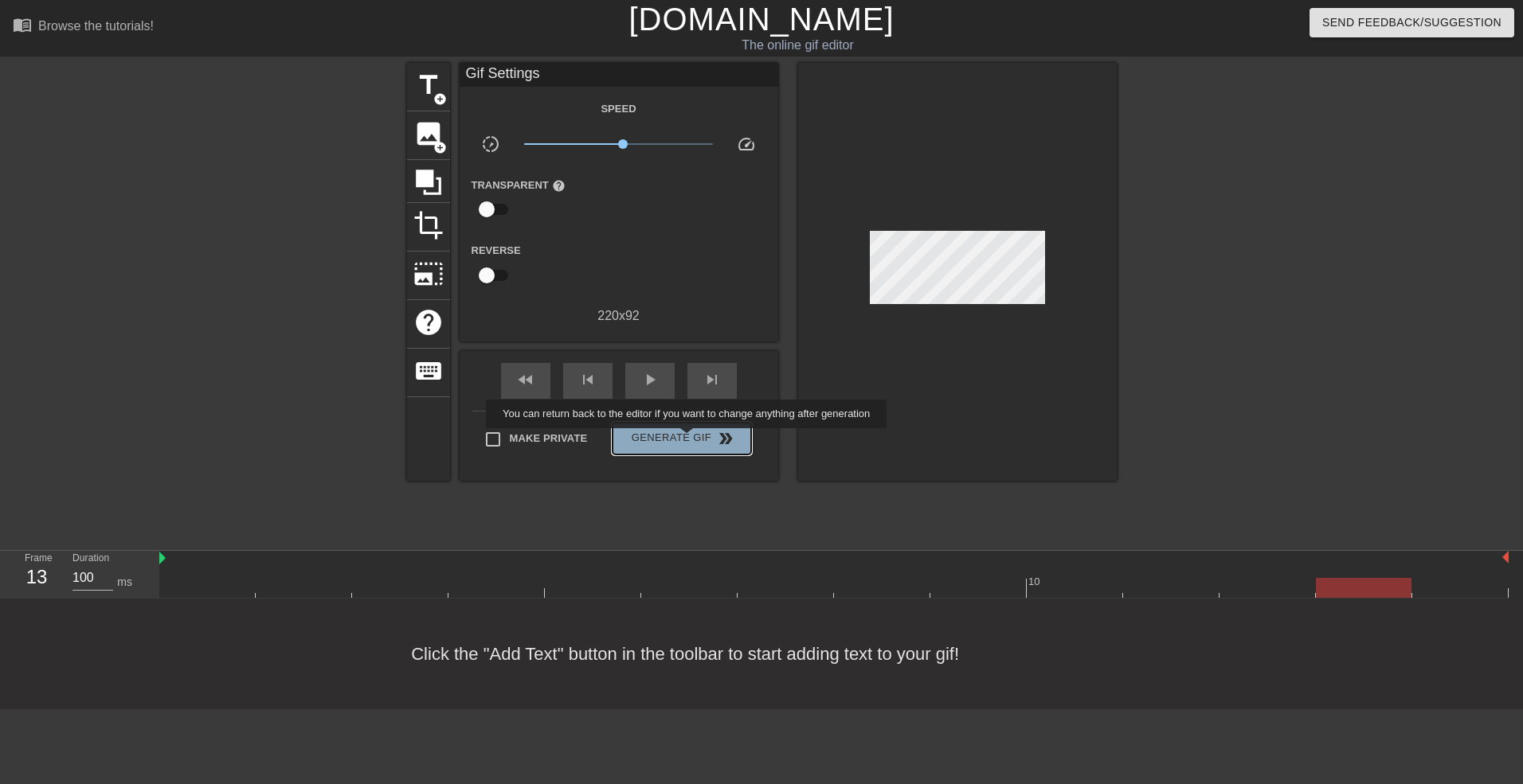
click at [688, 440] on span "Generate Gif double_arrow" at bounding box center [681, 438] width 125 height 20
